Goal: Information Seeking & Learning: Learn about a topic

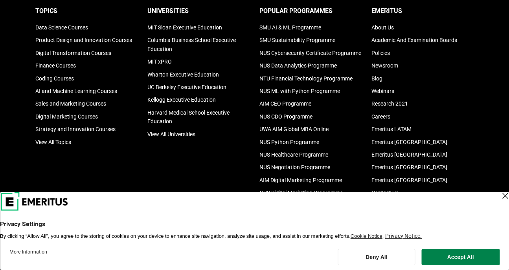
scroll to position [934, 0]
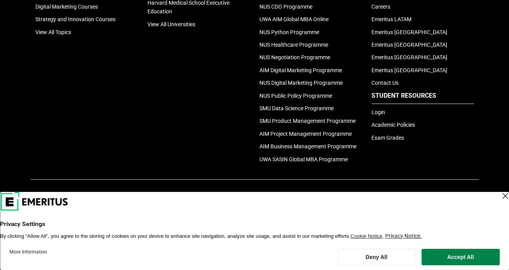
scroll to position [1079, 0]
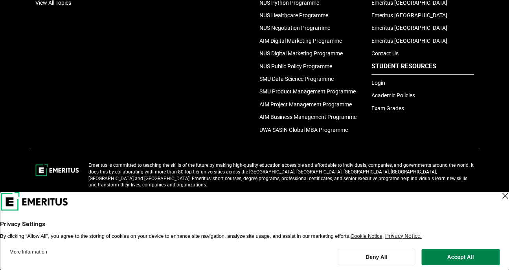
click at [500, 197] on div "Close Layer" at bounding box center [505, 196] width 11 height 11
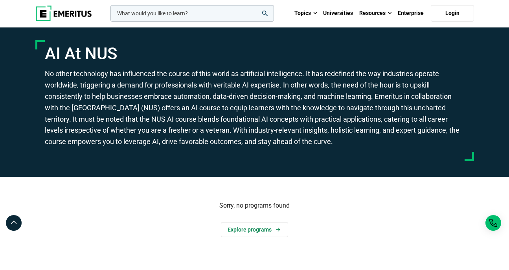
scroll to position [0, 0]
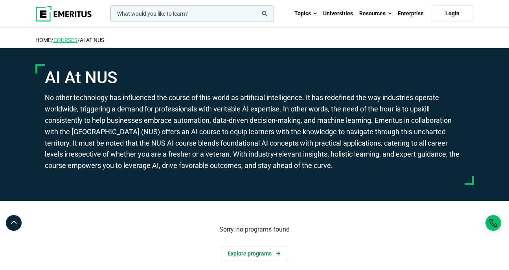
click at [71, 41] on link "COURSES" at bounding box center [65, 40] width 24 height 6
click at [98, 39] on link "AI At NUS" at bounding box center [92, 40] width 24 height 6
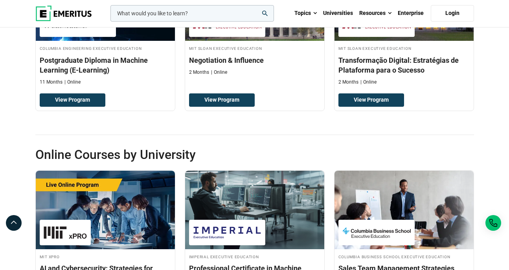
scroll to position [859, 0]
